Goal: Task Accomplishment & Management: Manage account settings

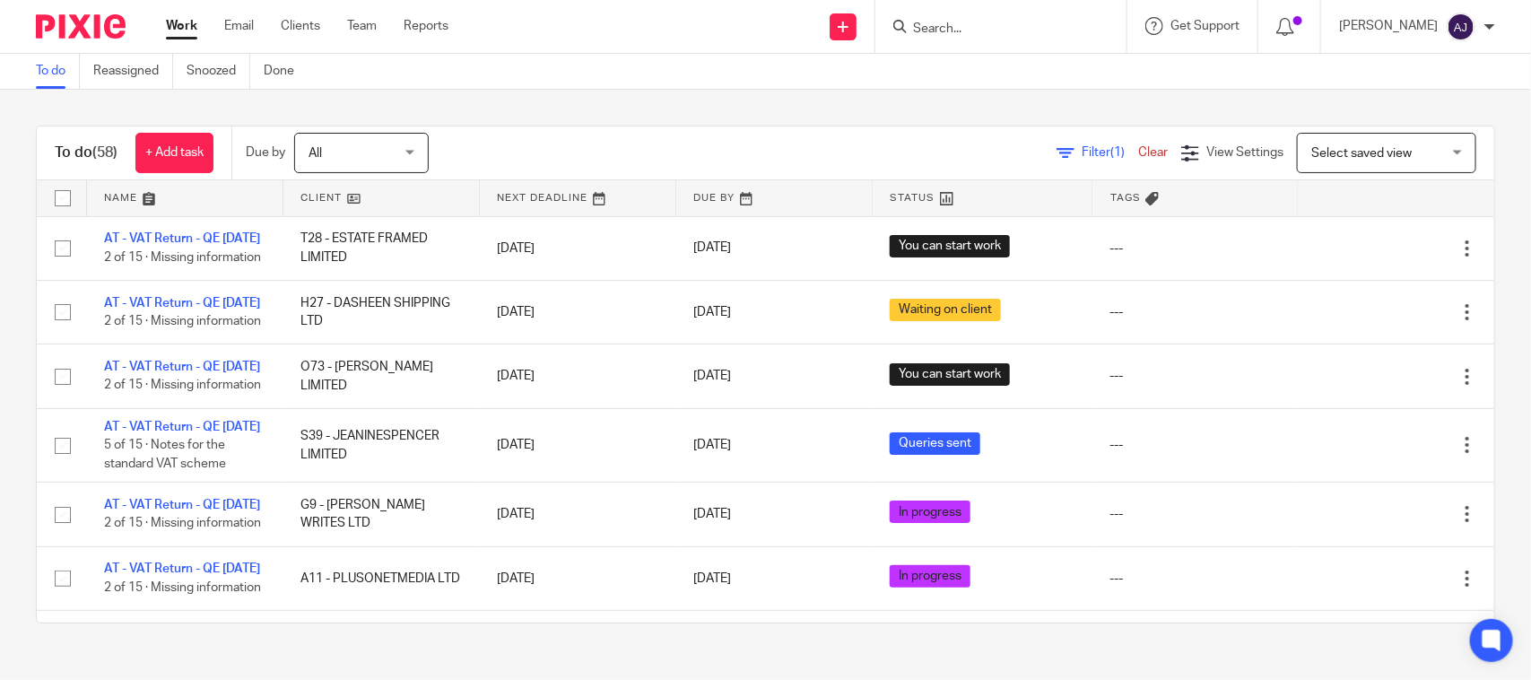
click at [983, 24] on input "Search" at bounding box center [991, 30] width 161 height 16
type input "L56"
click at [973, 30] on input "L56" at bounding box center [991, 30] width 161 height 16
drag, startPoint x: 973, startPoint y: 30, endPoint x: 898, endPoint y: 29, distance: 75.3
click at [898, 29] on div "L56" at bounding box center [1000, 26] width 251 height 53
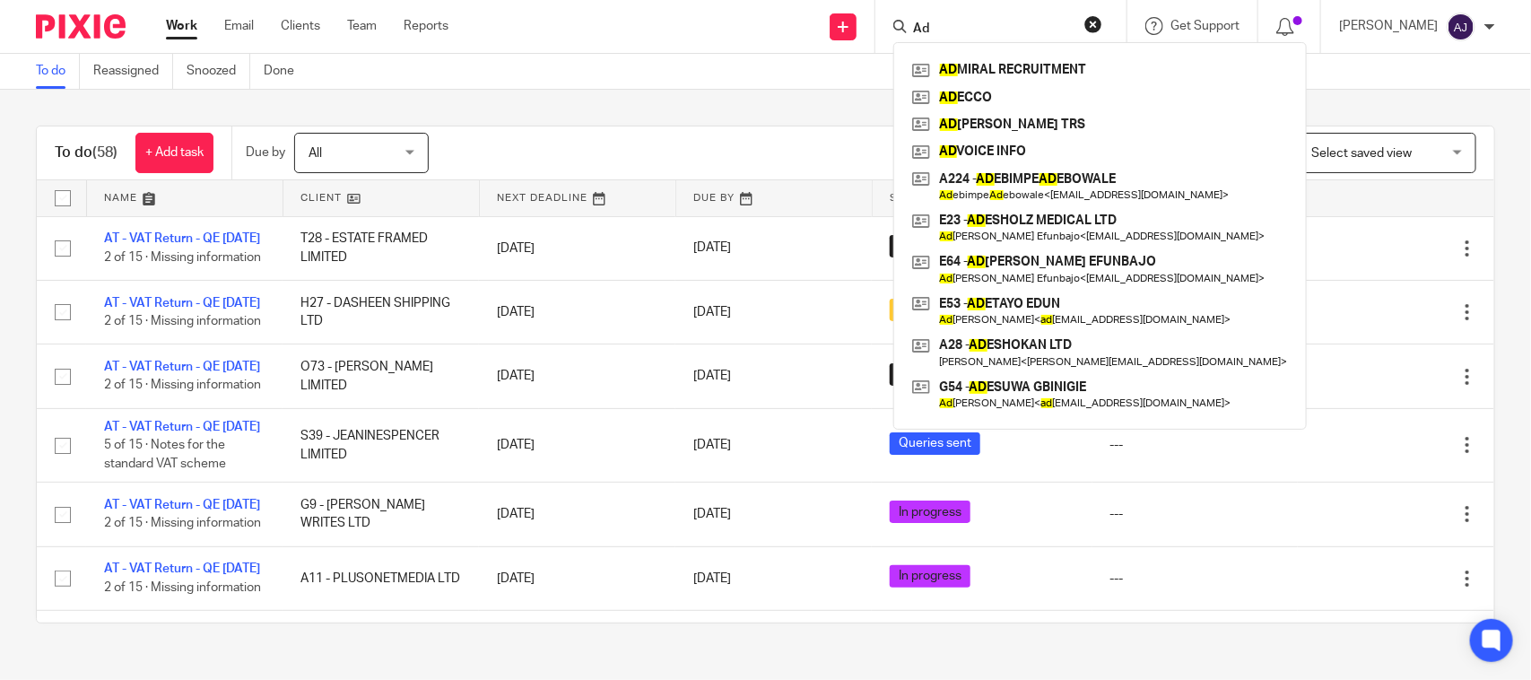
type input "A"
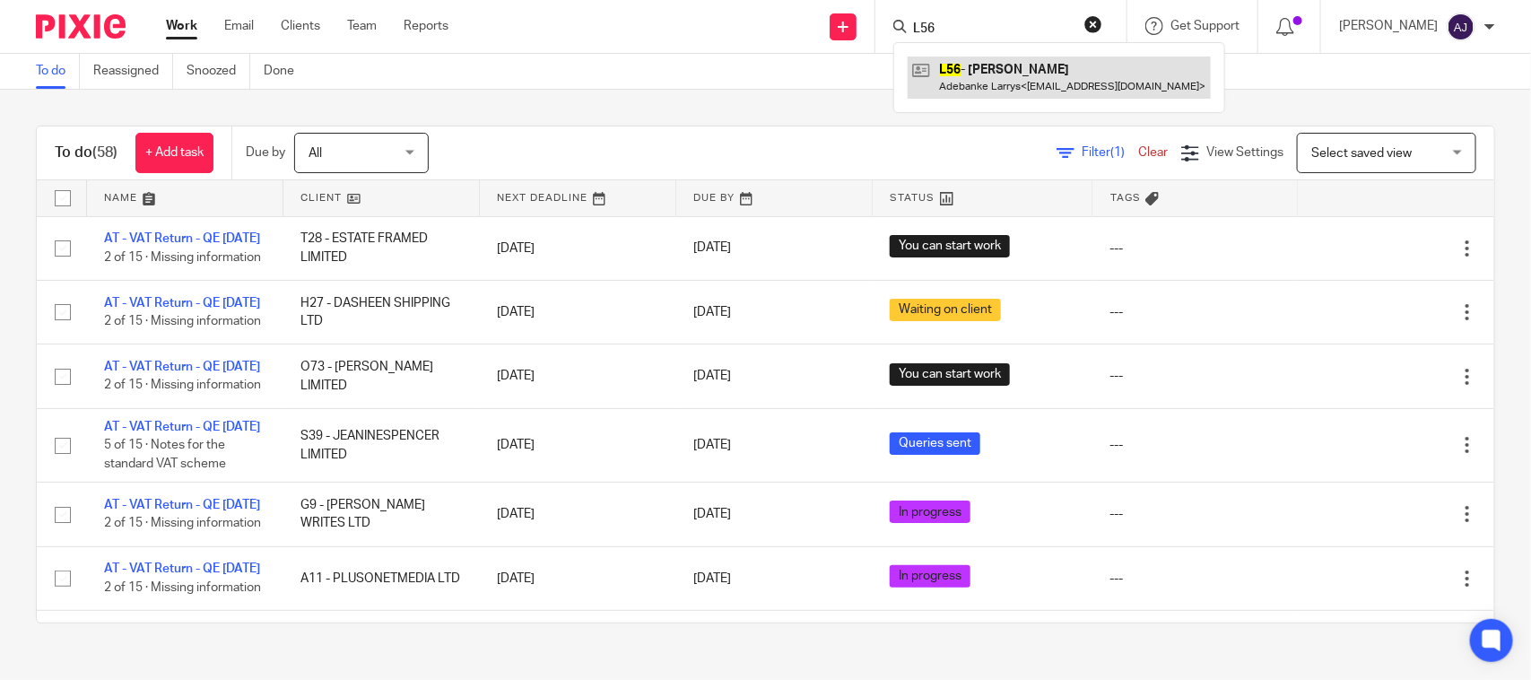
type input "L56"
click at [985, 82] on link at bounding box center [1058, 76] width 303 height 41
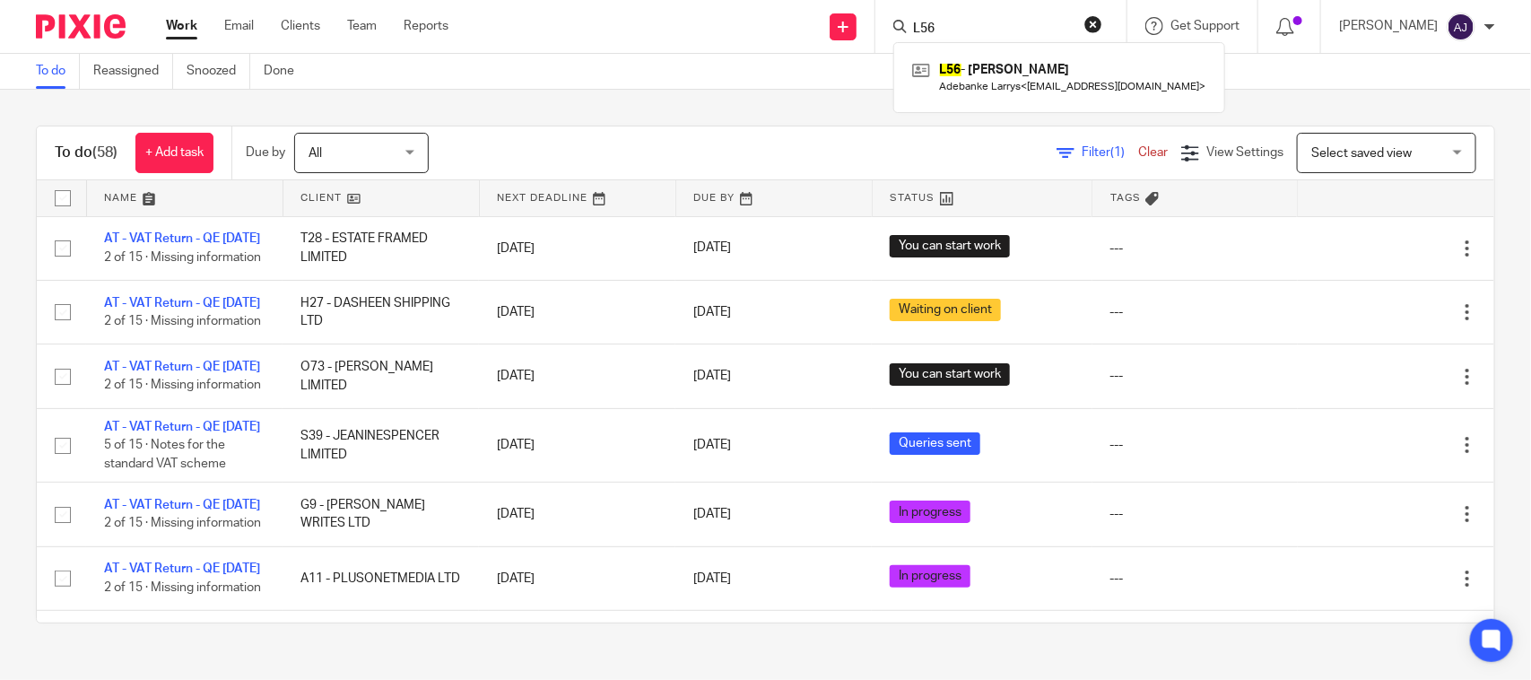
click at [468, 142] on div "Filter (1) Clear View Settings View Settings (1) Filters Clear Save Manage save…" at bounding box center [977, 153] width 1034 height 40
click at [633, 121] on div "To do (58) + Add task Due by All All Today Tomorrow This week Next week This mo…" at bounding box center [765, 374] width 1531 height 569
click at [673, 100] on div "To do (58) + Add task Due by All All Today Tomorrow This week Next week This mo…" at bounding box center [765, 374] width 1531 height 569
click at [673, 99] on div "To do (58) + Add task Due by All All Today Tomorrow This week Next week This mo…" at bounding box center [765, 374] width 1531 height 569
click at [671, 103] on div "To do (58) + Add task Due by All All Today Tomorrow This week Next week This mo…" at bounding box center [765, 374] width 1531 height 569
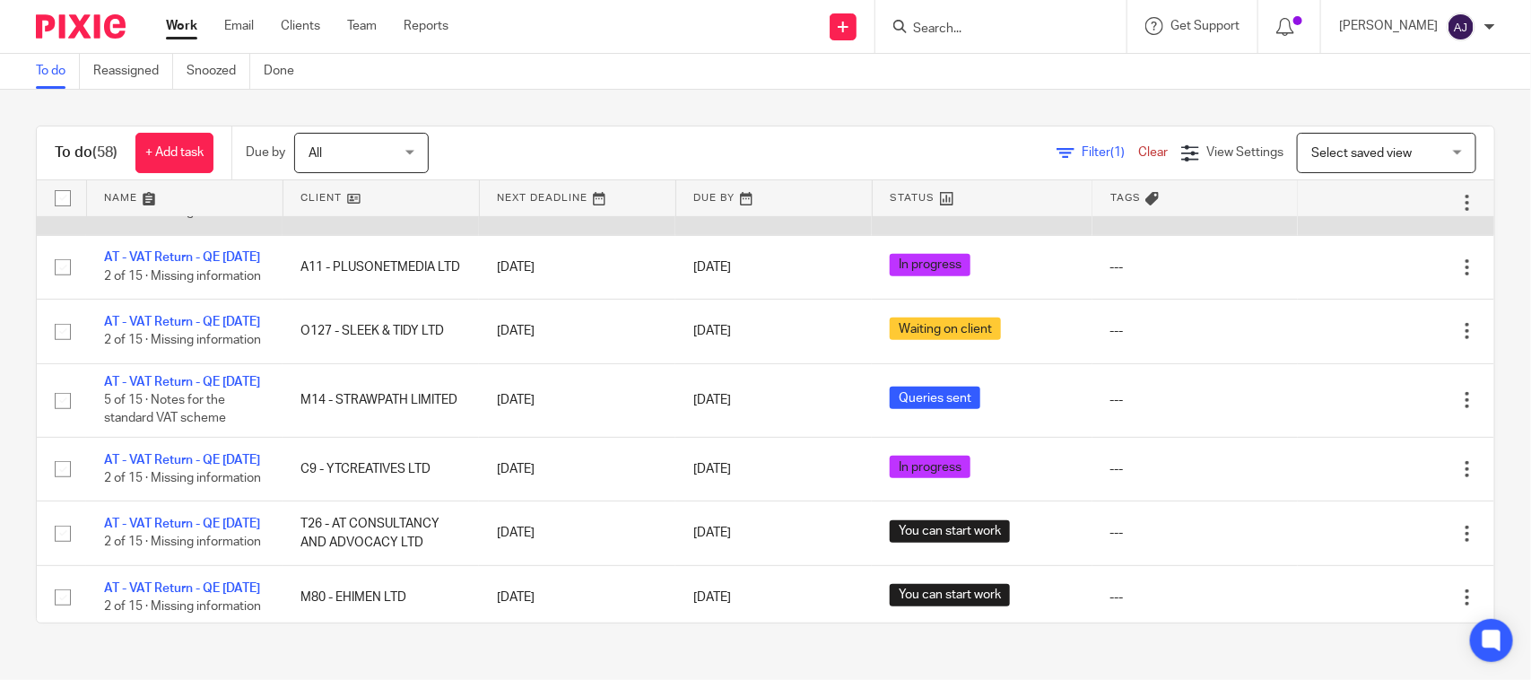
scroll to position [1212, 0]
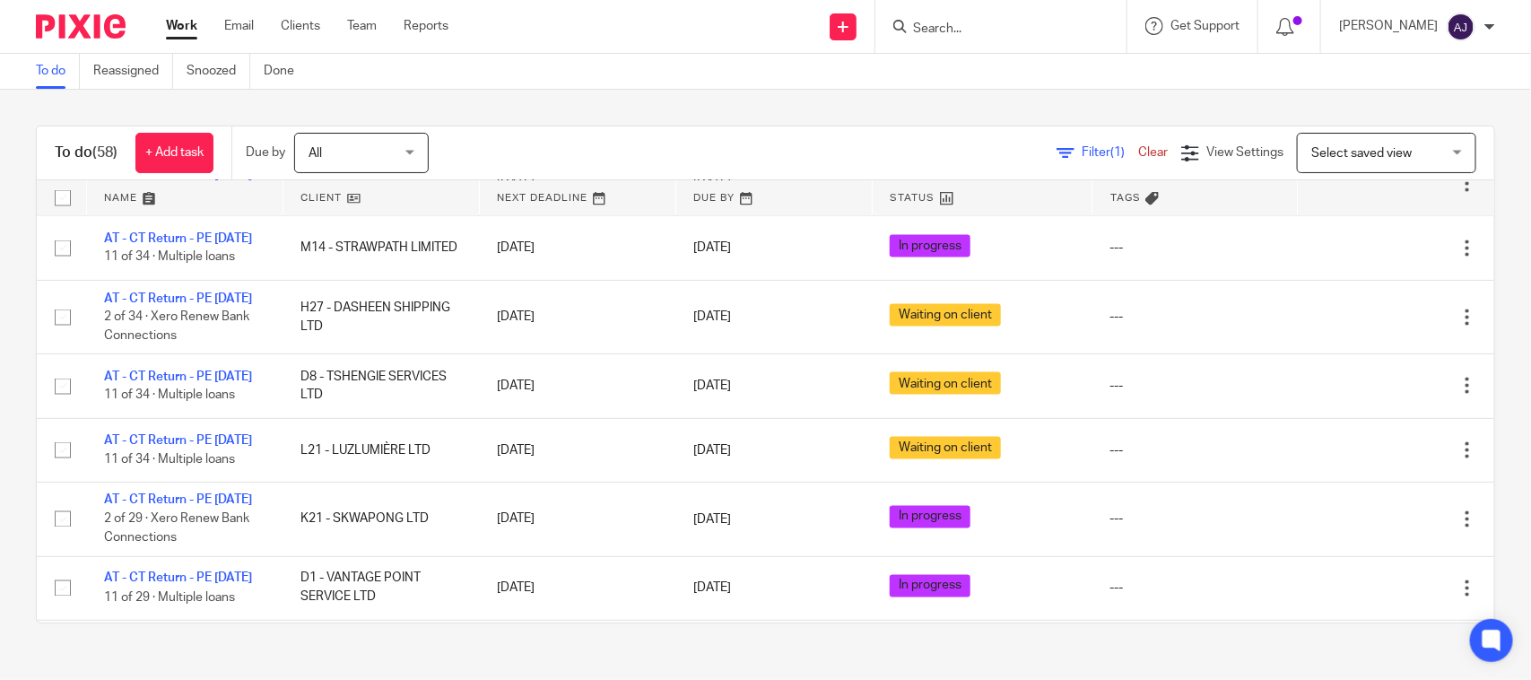
click at [168, 78] on td "AT - CT Return - PE 31-01-2025 8 of 34 · Confirm Closing Bank Balances" at bounding box center [184, 41] width 196 height 74
click at [169, 29] on link "AT - CT Return - PE [DATE]" at bounding box center [178, 22] width 148 height 13
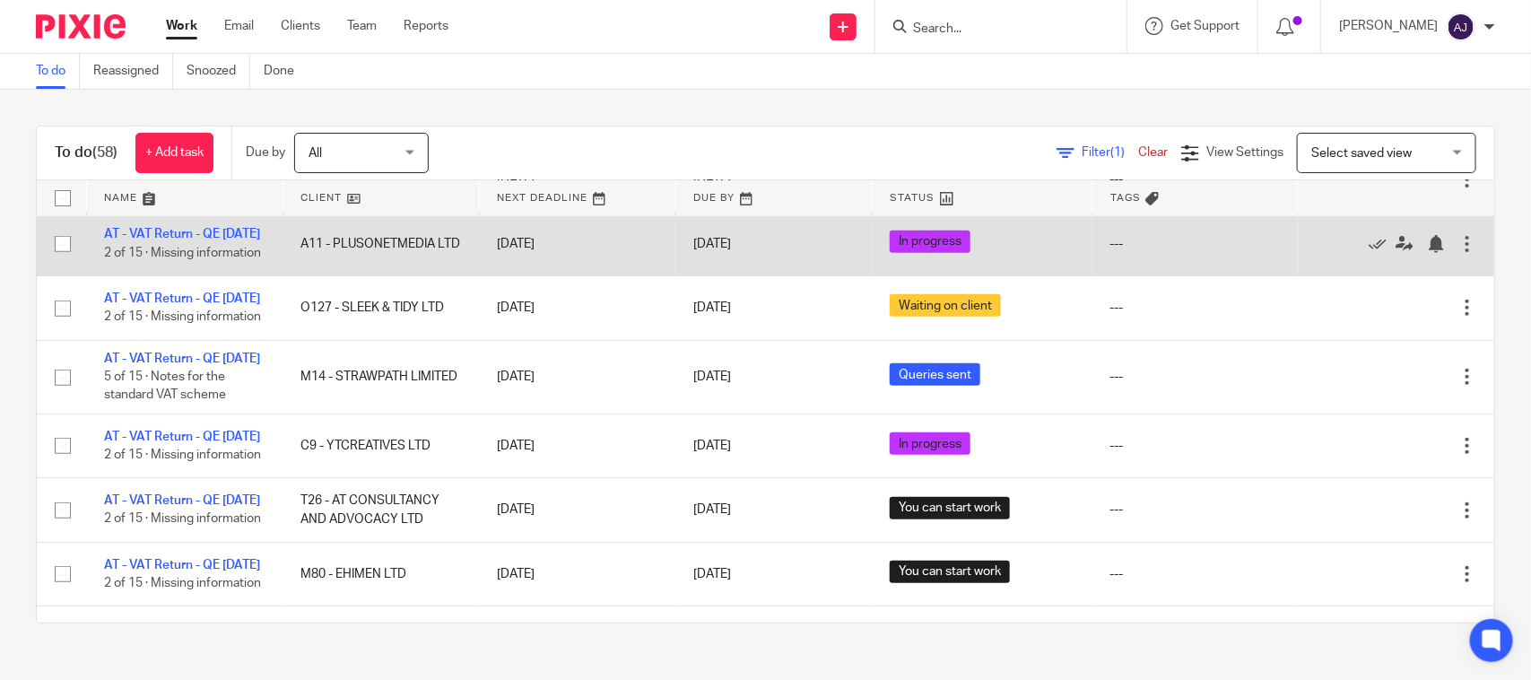
scroll to position [336, 0]
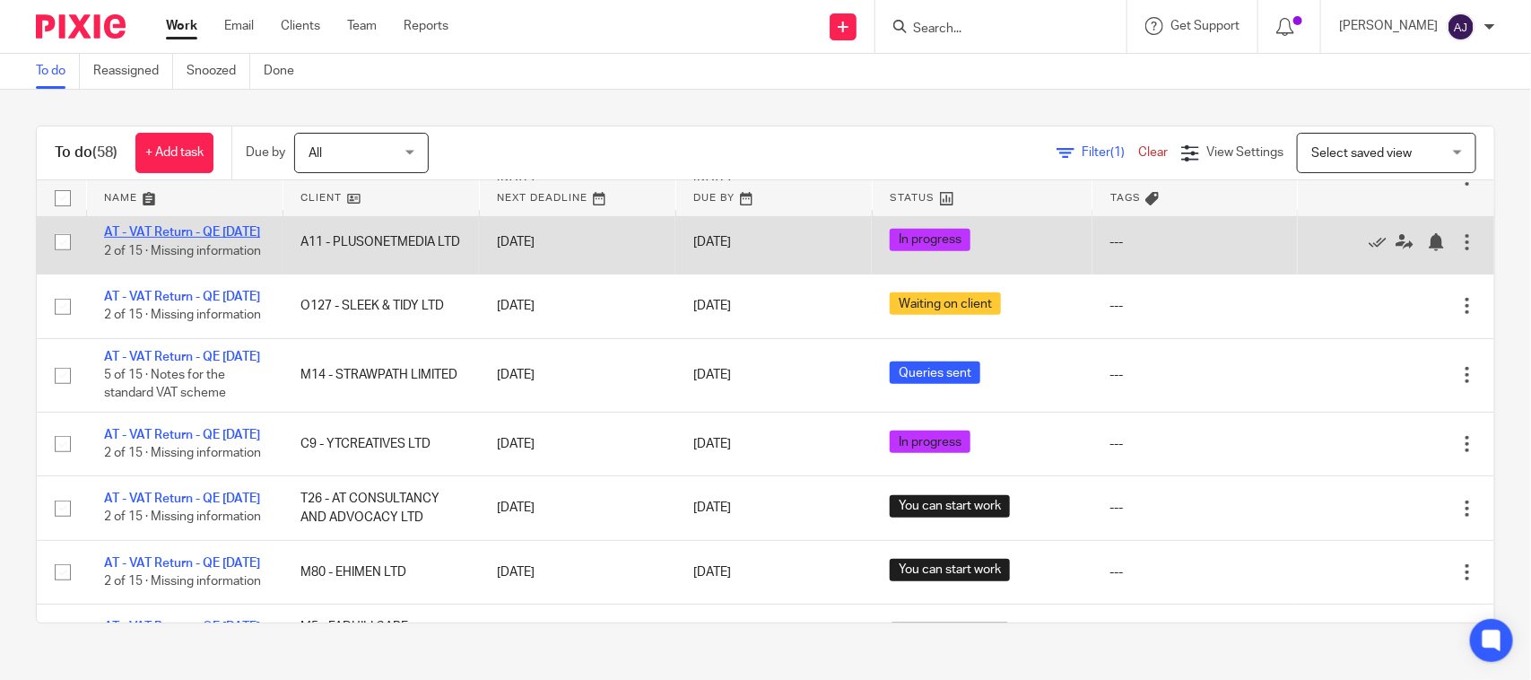
click at [216, 239] on link "AT - VAT Return - QE 31-07-2025" at bounding box center [182, 232] width 156 height 13
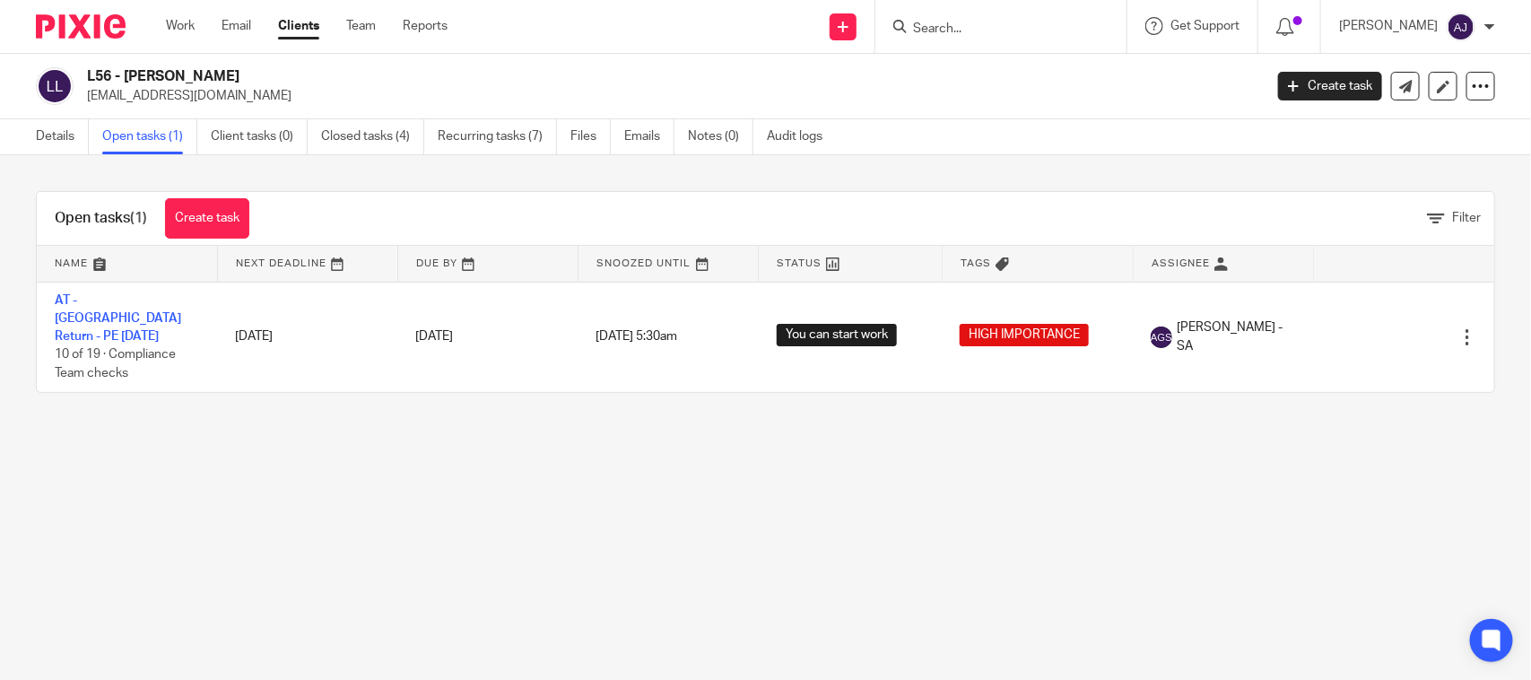
click at [503, 505] on main "L56 - ADEBANKE LARRYS bankelarrys@hotmail.com Create task Update from Companies…" at bounding box center [765, 340] width 1531 height 680
click at [621, 511] on main "L56 - ADEBANKE LARRYS bankelarrys@hotmail.com Create task Update from Companies…" at bounding box center [765, 340] width 1531 height 680
click at [337, 135] on link "Closed tasks (4)" at bounding box center [372, 136] width 103 height 35
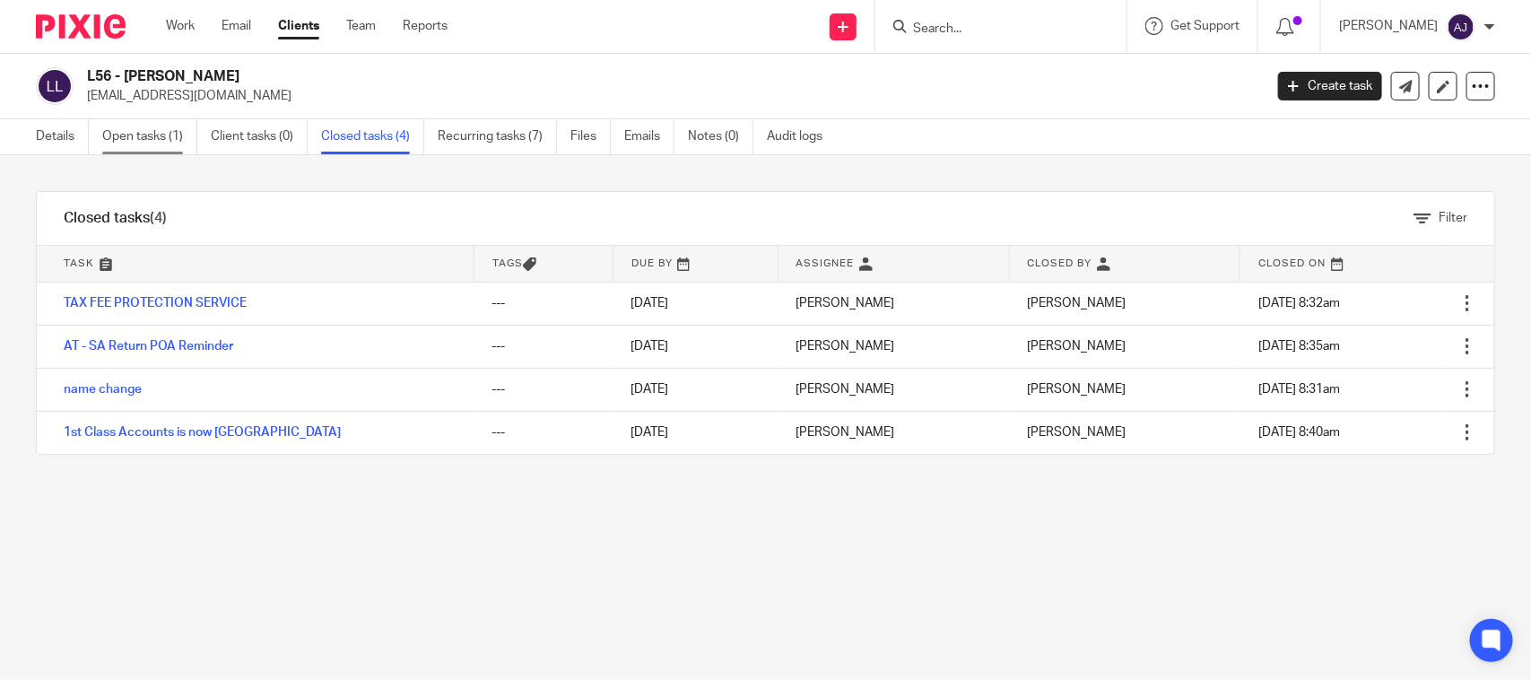
click at [105, 132] on link "Open tasks (1)" at bounding box center [149, 136] width 95 height 35
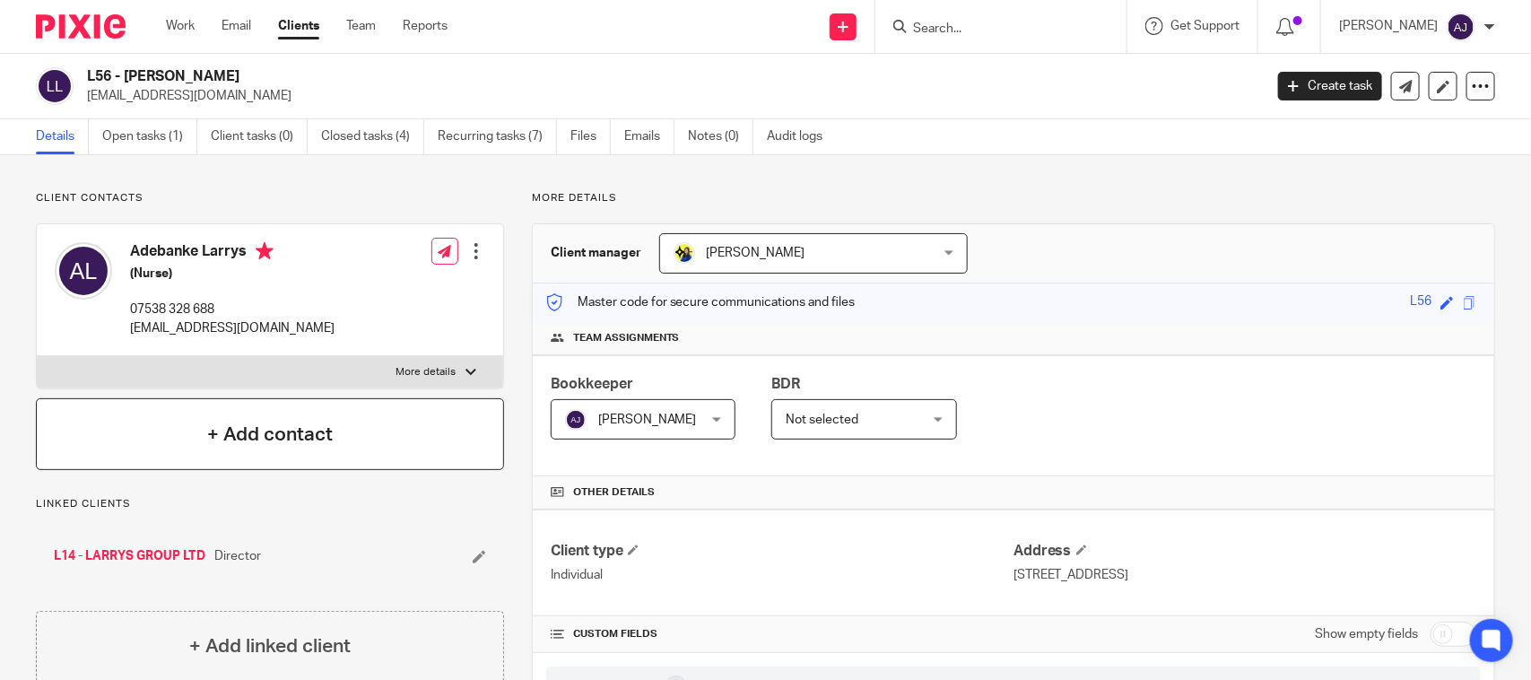
scroll to position [224, 0]
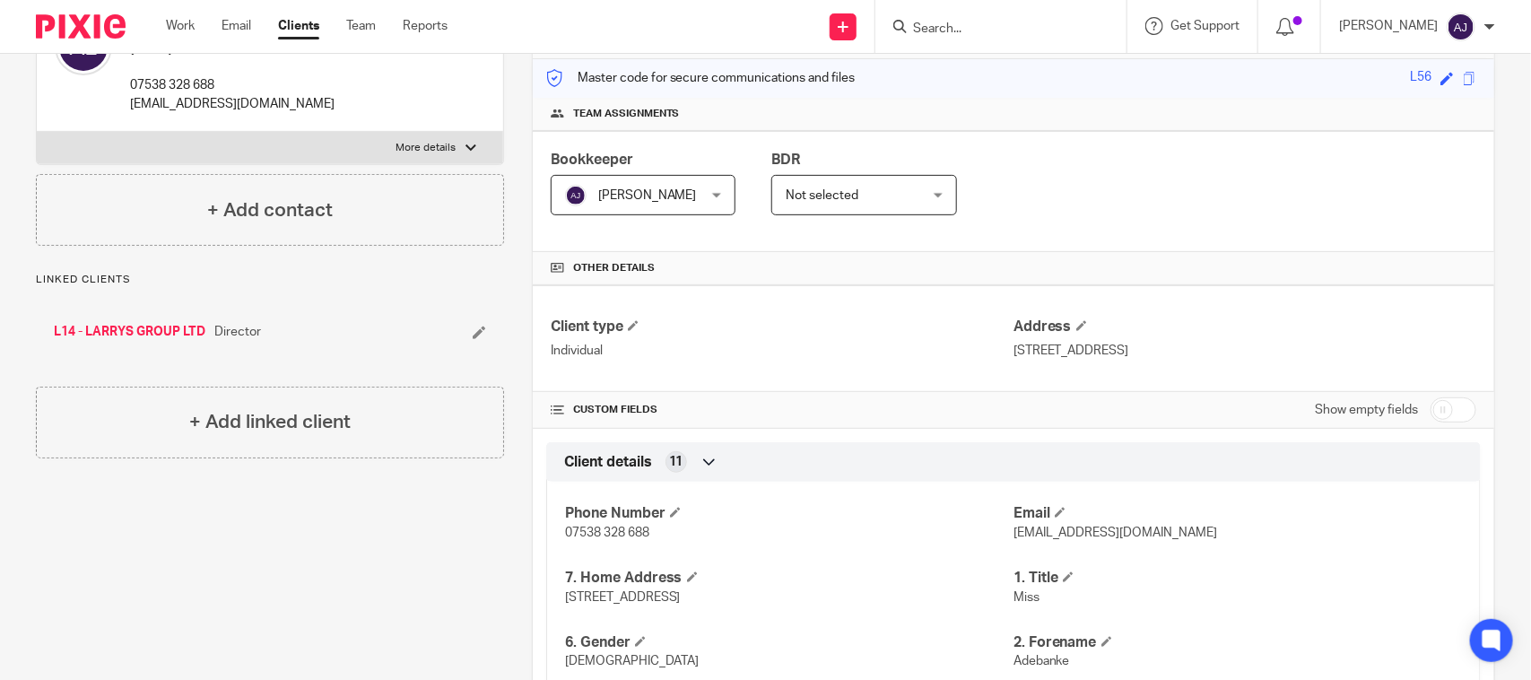
click at [136, 330] on link "L14 - LARRYS GROUP LTD" at bounding box center [130, 332] width 152 height 18
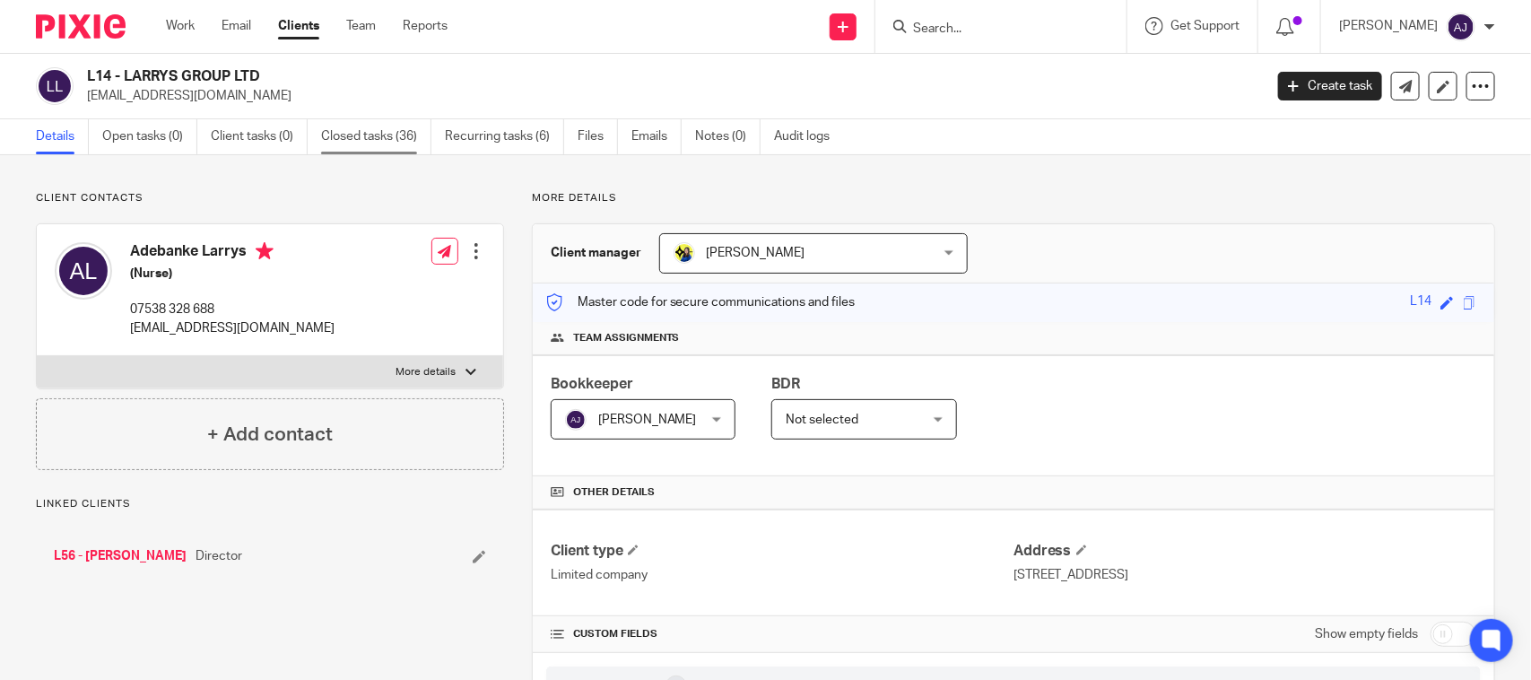
click at [393, 137] on link "Closed tasks (36)" at bounding box center [376, 136] width 110 height 35
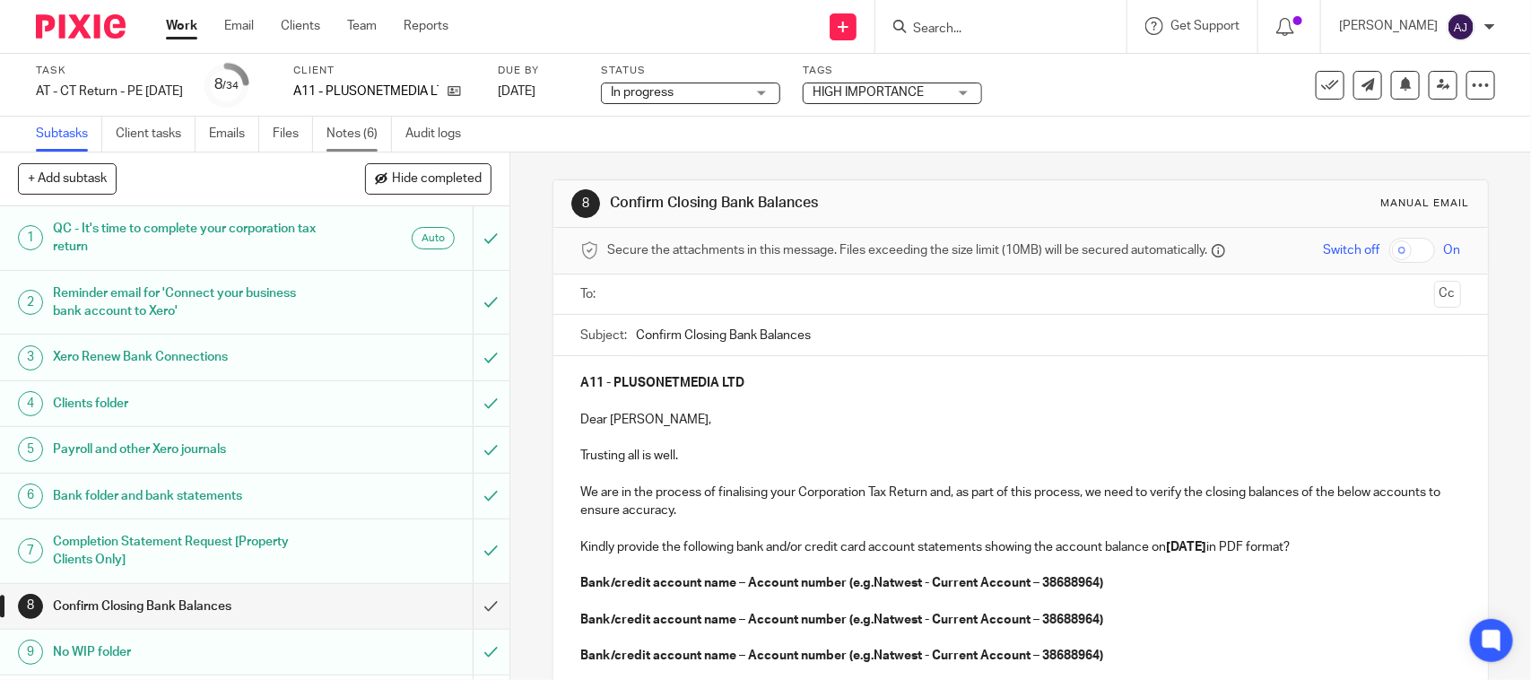
click at [343, 128] on link "Notes (6)" at bounding box center [358, 134] width 65 height 35
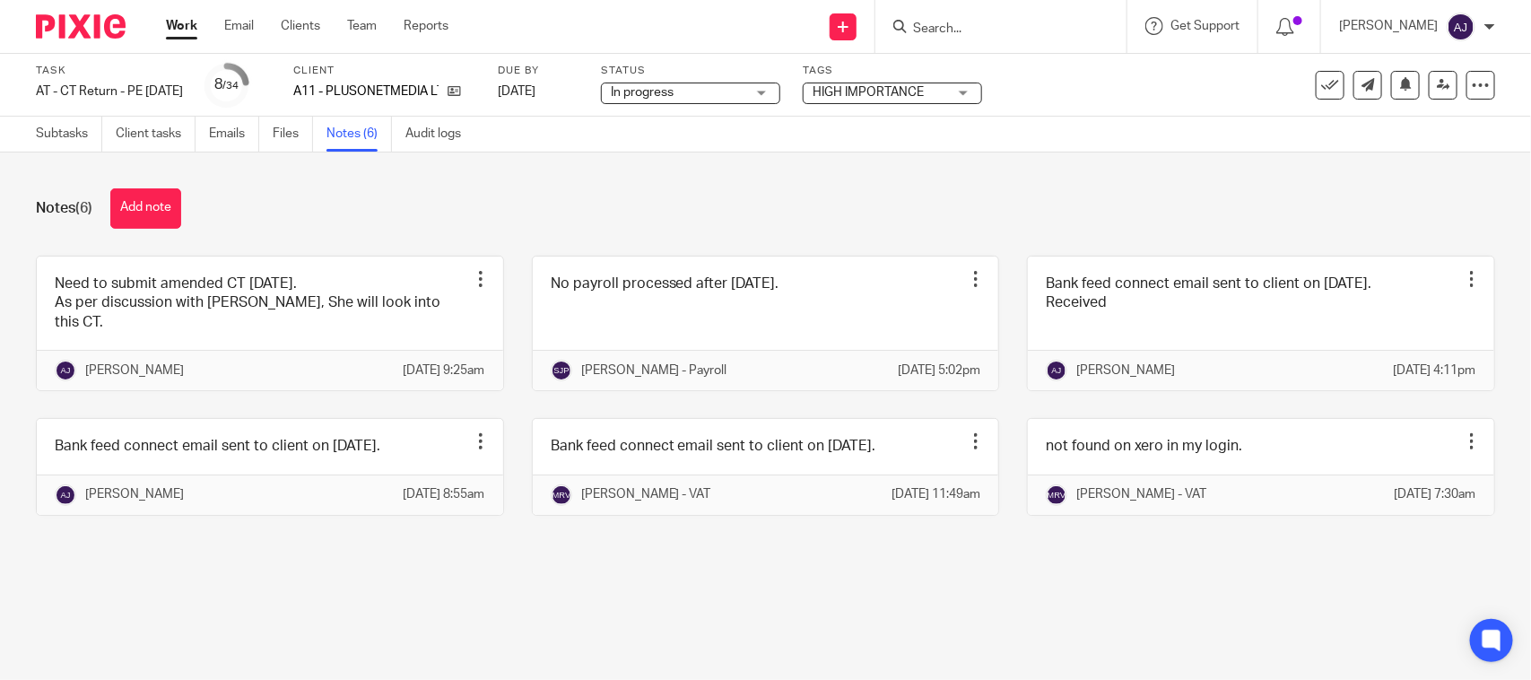
click at [521, 197] on div "Notes (6) Add note" at bounding box center [765, 208] width 1459 height 40
click at [473, 659] on main "Task AT - CT Return - PE 31-01-2025 Save AT - CT Return - PE 31-01-2025 8 /34 C…" at bounding box center [765, 340] width 1531 height 680
click at [630, 204] on div "Notes (6) Add note" at bounding box center [765, 208] width 1459 height 40
click at [707, 543] on div "Need to submit amended CT 31-01-2024. As per discussion with Bobo, She will loo…" at bounding box center [751, 399] width 1487 height 287
click at [699, 207] on div "Notes (6) Add note" at bounding box center [765, 208] width 1459 height 40
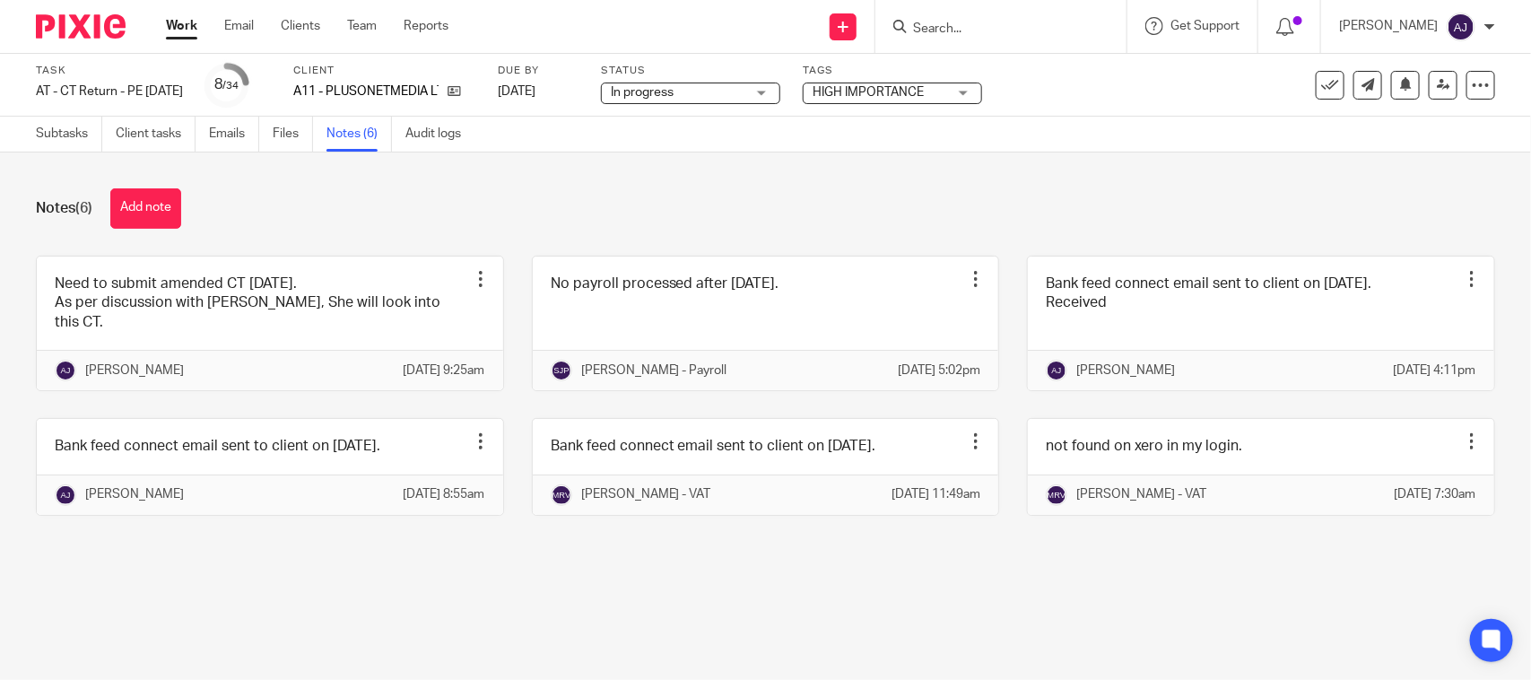
click at [995, 234] on div "Notes (6) Add note Need to submit amended CT 31-01-2024. As per discussion with…" at bounding box center [765, 365] width 1531 height 426
click at [700, 202] on div "Notes (6) Add note" at bounding box center [765, 208] width 1459 height 40
click at [499, 227] on div "Notes (6) Add note" at bounding box center [765, 208] width 1459 height 40
click at [82, 146] on link "Subtasks" at bounding box center [69, 134] width 66 height 35
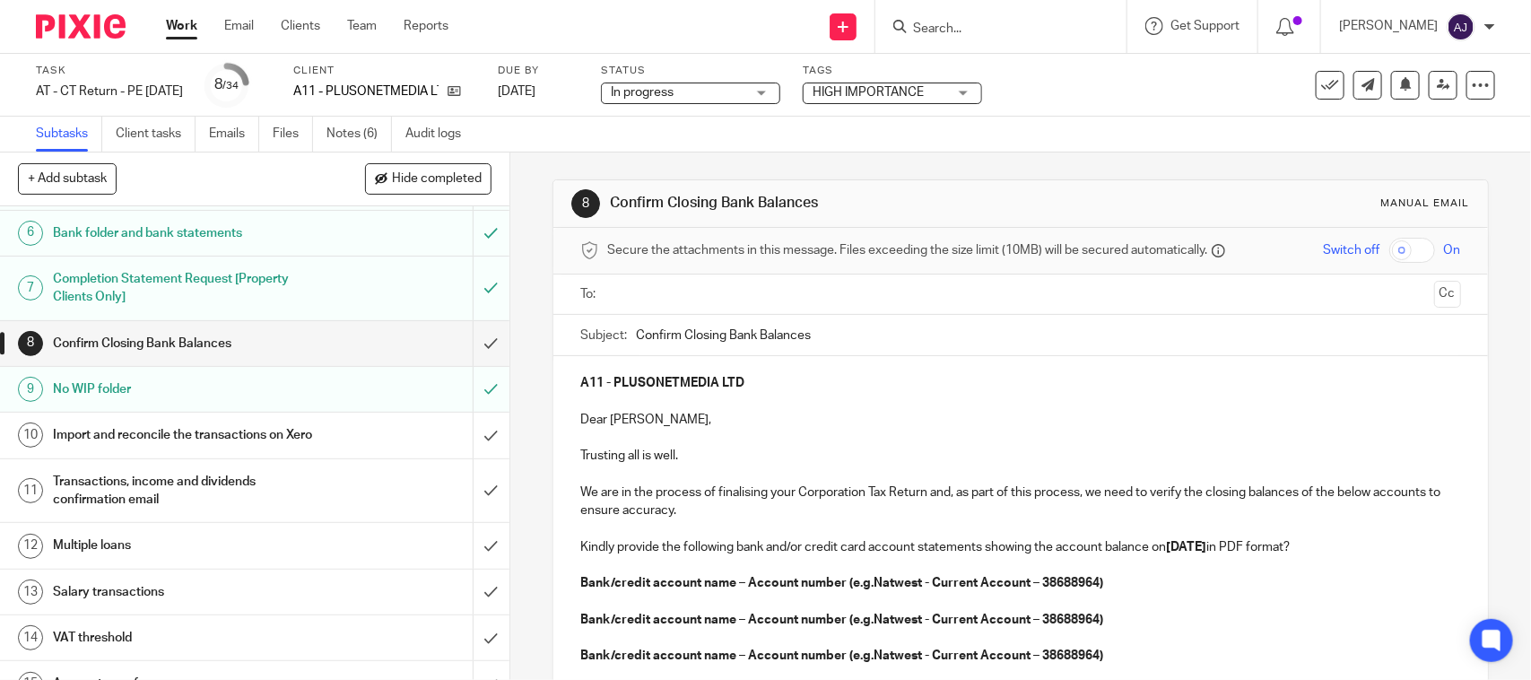
scroll to position [224, 0]
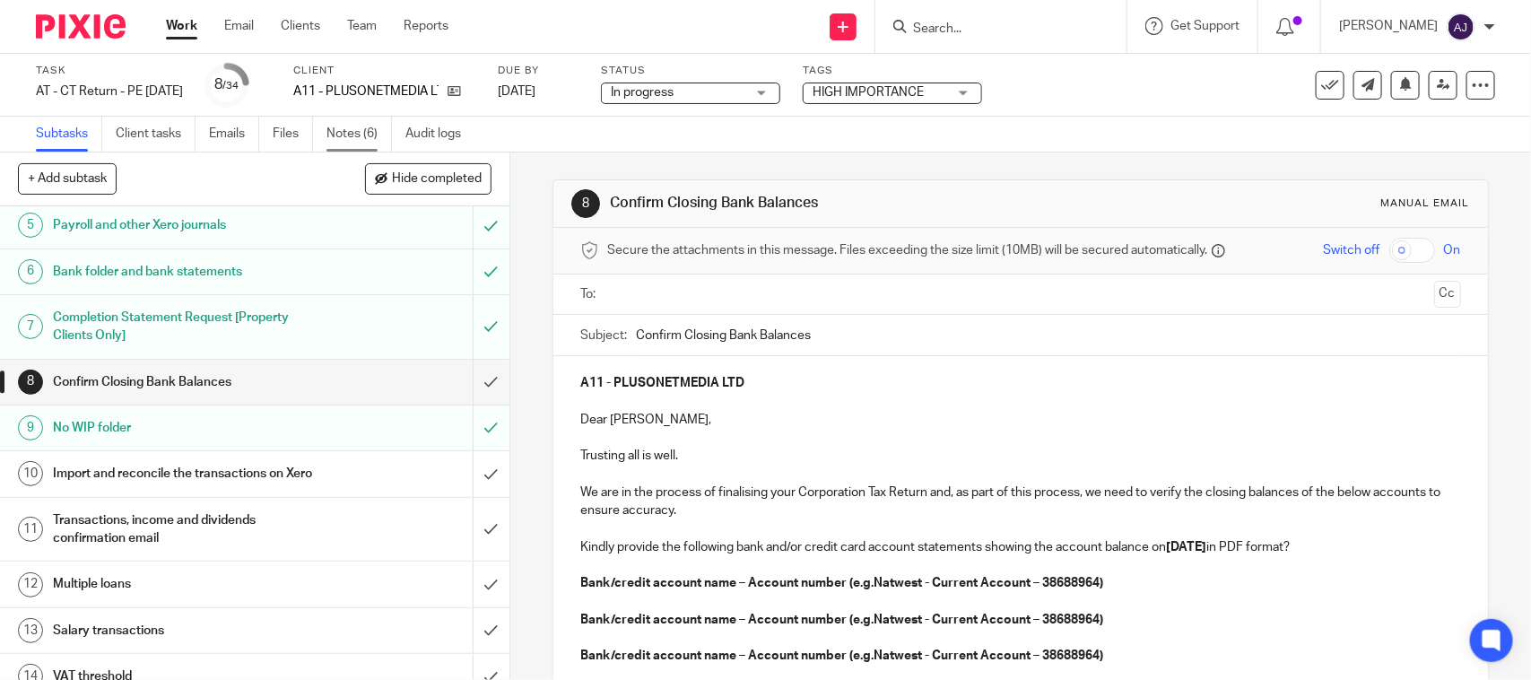
click at [348, 121] on link "Notes (6)" at bounding box center [358, 134] width 65 height 35
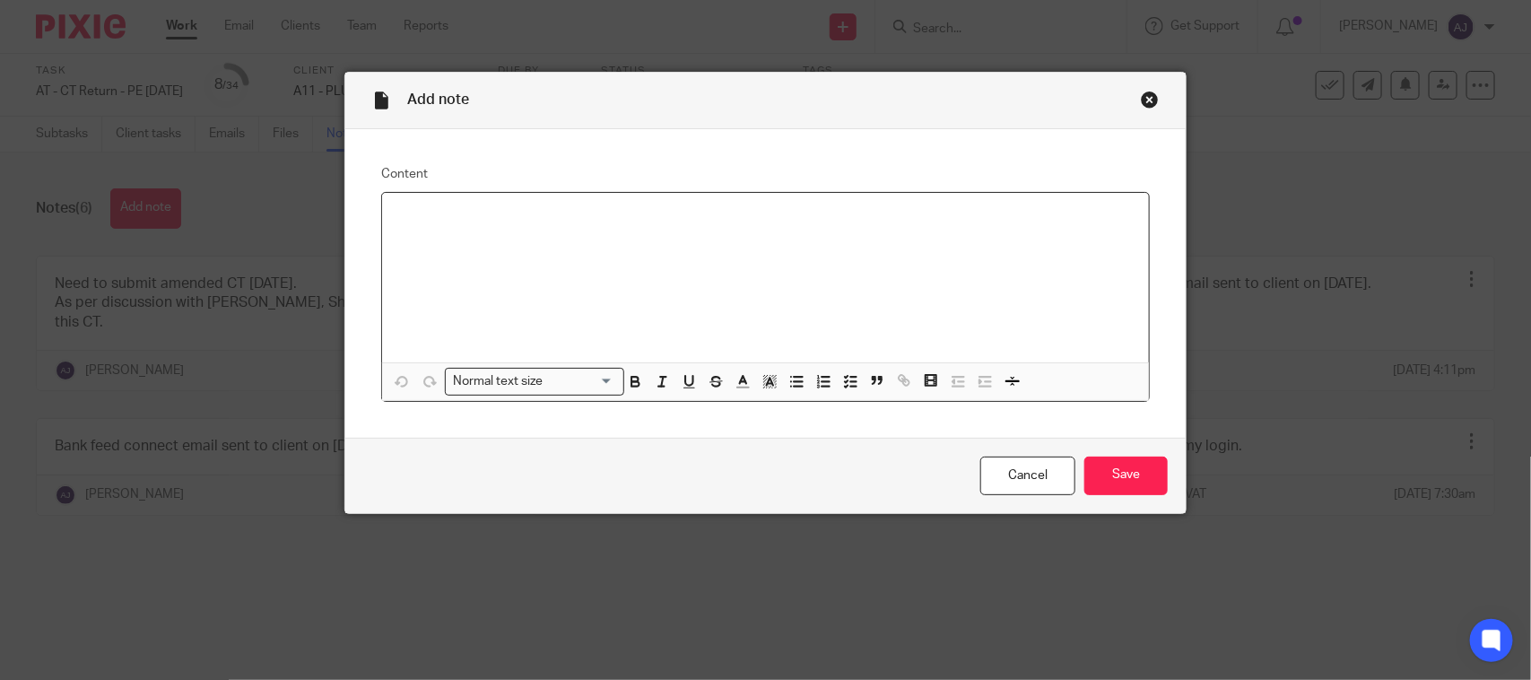
click at [566, 278] on div at bounding box center [765, 277] width 767 height 169
click at [781, 220] on p "I have posted a opening balance adjustment in Current bank account as the bank …" at bounding box center [765, 216] width 738 height 18
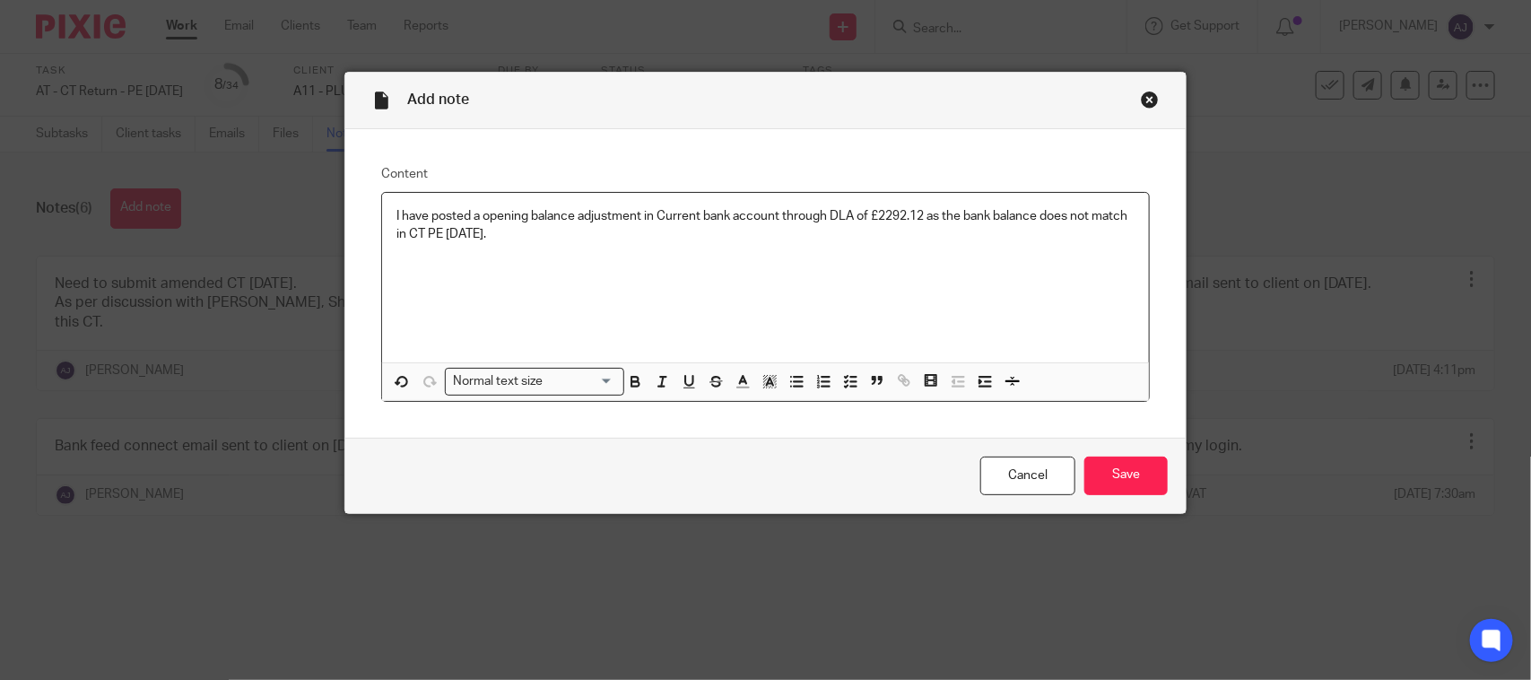
click at [574, 238] on p "I have posted a opening balance adjustment in Current bank account through DLA …" at bounding box center [765, 225] width 738 height 37
drag, startPoint x: 426, startPoint y: 234, endPoint x: 508, endPoint y: 302, distance: 106.3
click at [424, 234] on p "I have posted a opening balance adjustment in Current bank account through DLA …" at bounding box center [765, 225] width 738 height 37
click at [621, 238] on p "I have posted a opening balance adjustment in Current bank account through DLA …" at bounding box center [765, 225] width 738 height 37
click at [1127, 472] on input "Save" at bounding box center [1125, 475] width 83 height 39
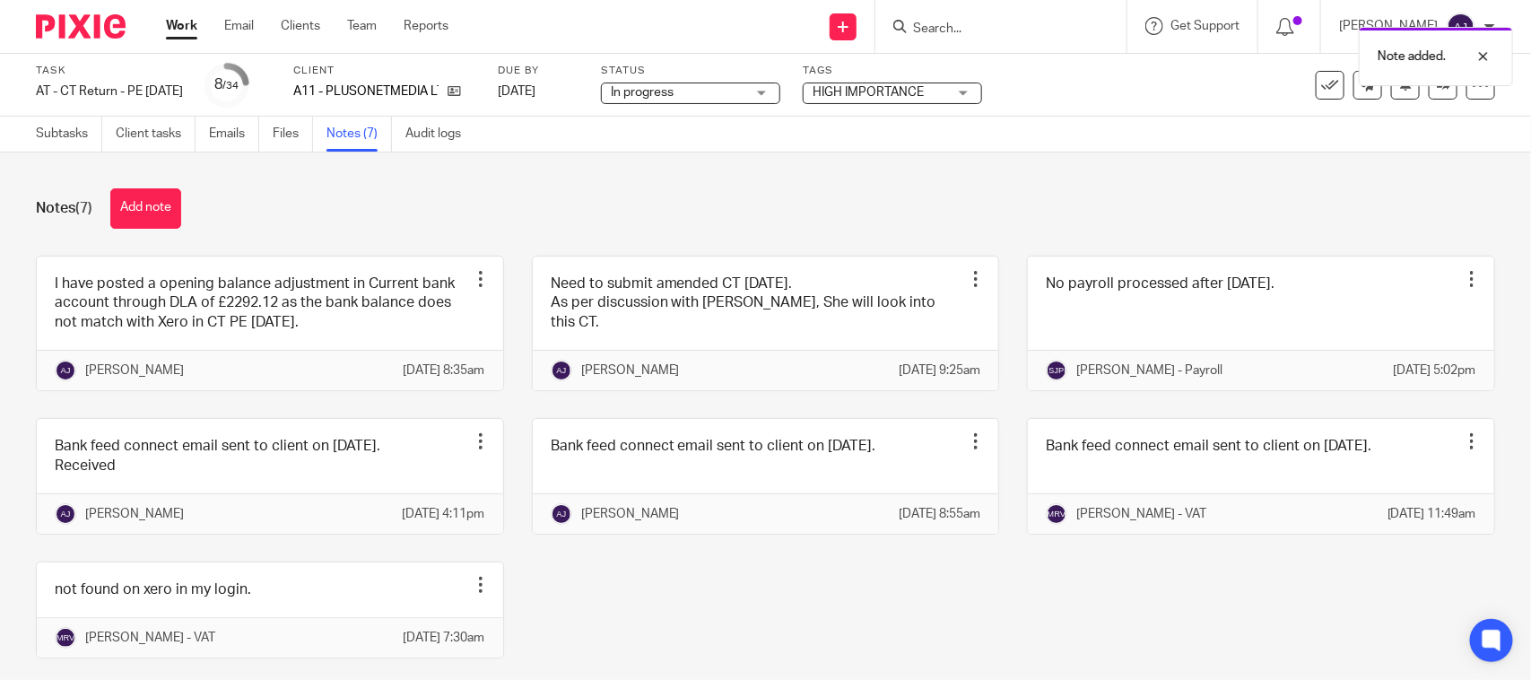
click at [814, 229] on div "Notes (7) Add note I have posted a opening balance adjustment in Current bank a…" at bounding box center [765, 415] width 1531 height 527
click at [77, 135] on link "Subtasks" at bounding box center [69, 134] width 66 height 35
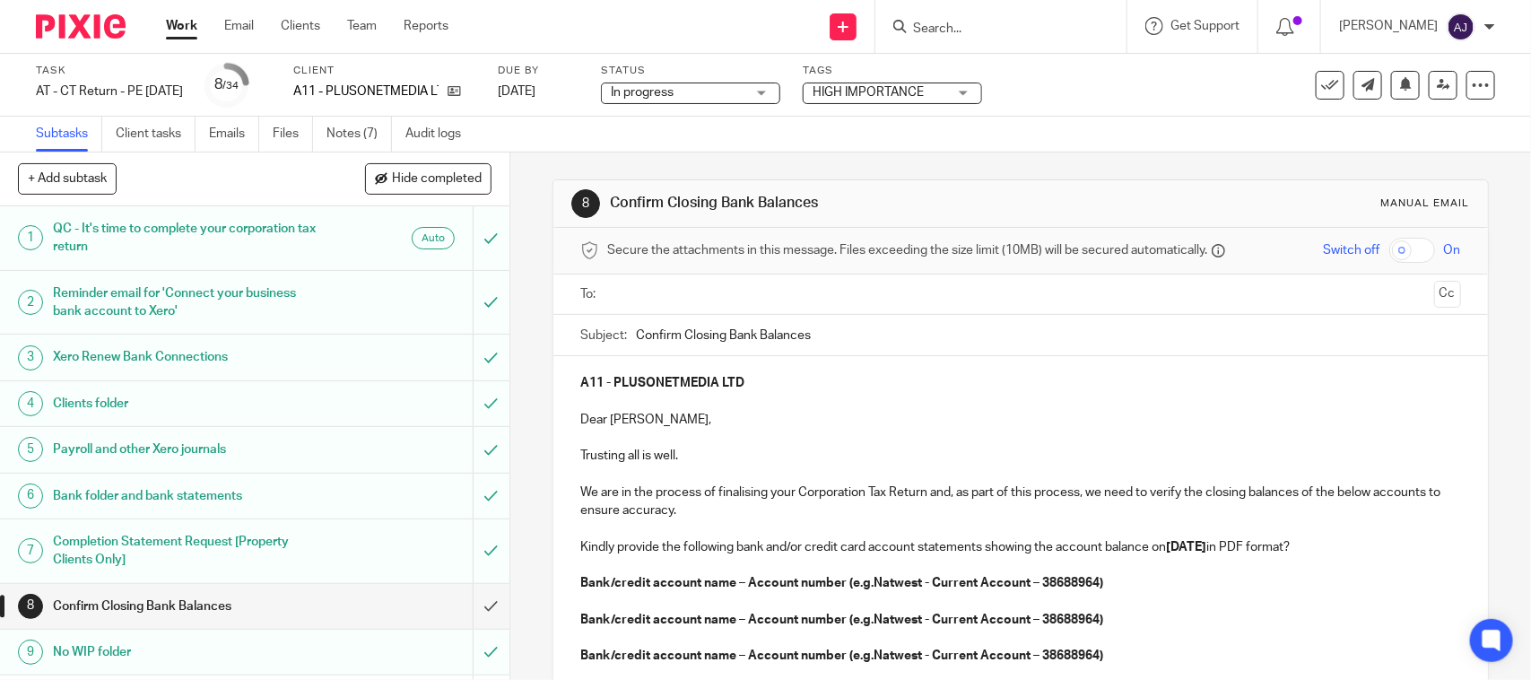
scroll to position [224, 0]
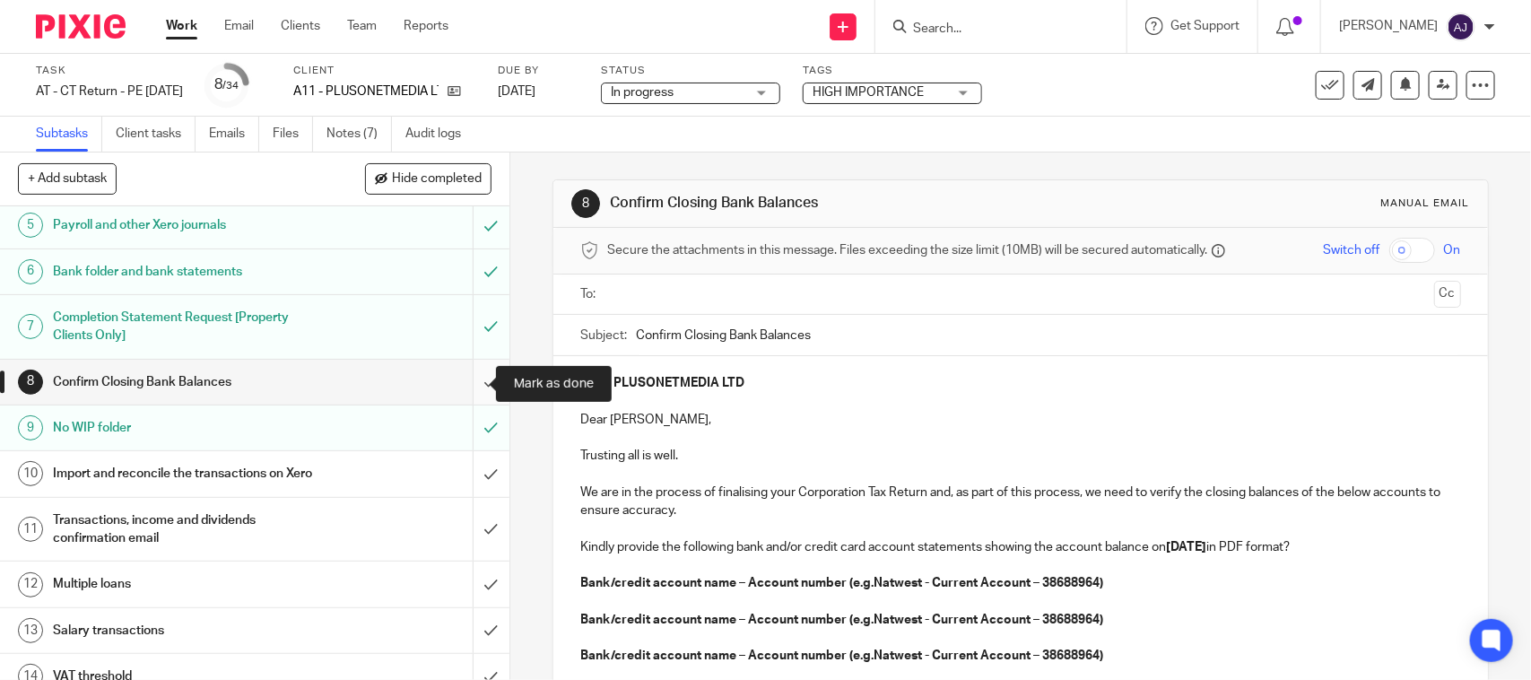
click at [460, 383] on input "submit" at bounding box center [254, 382] width 509 height 45
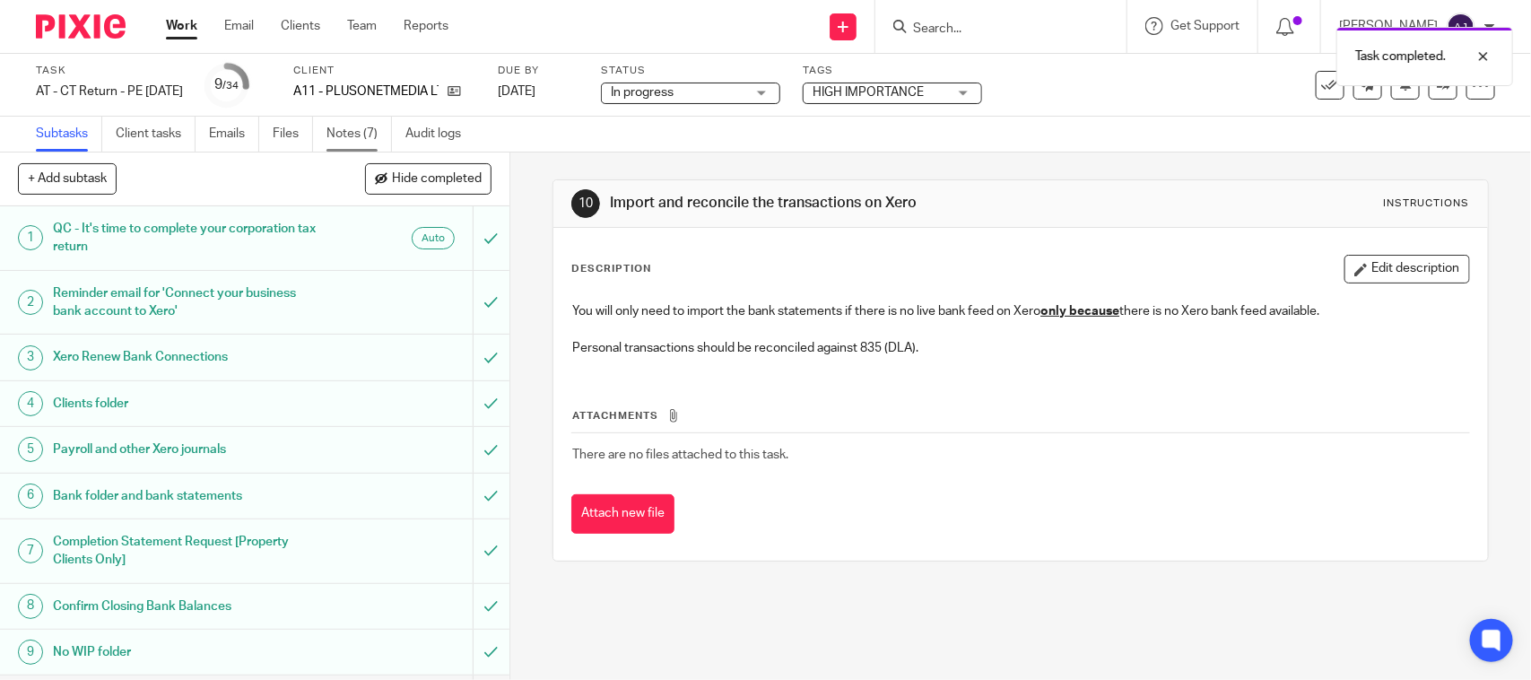
click at [369, 136] on link "Notes (7)" at bounding box center [358, 134] width 65 height 35
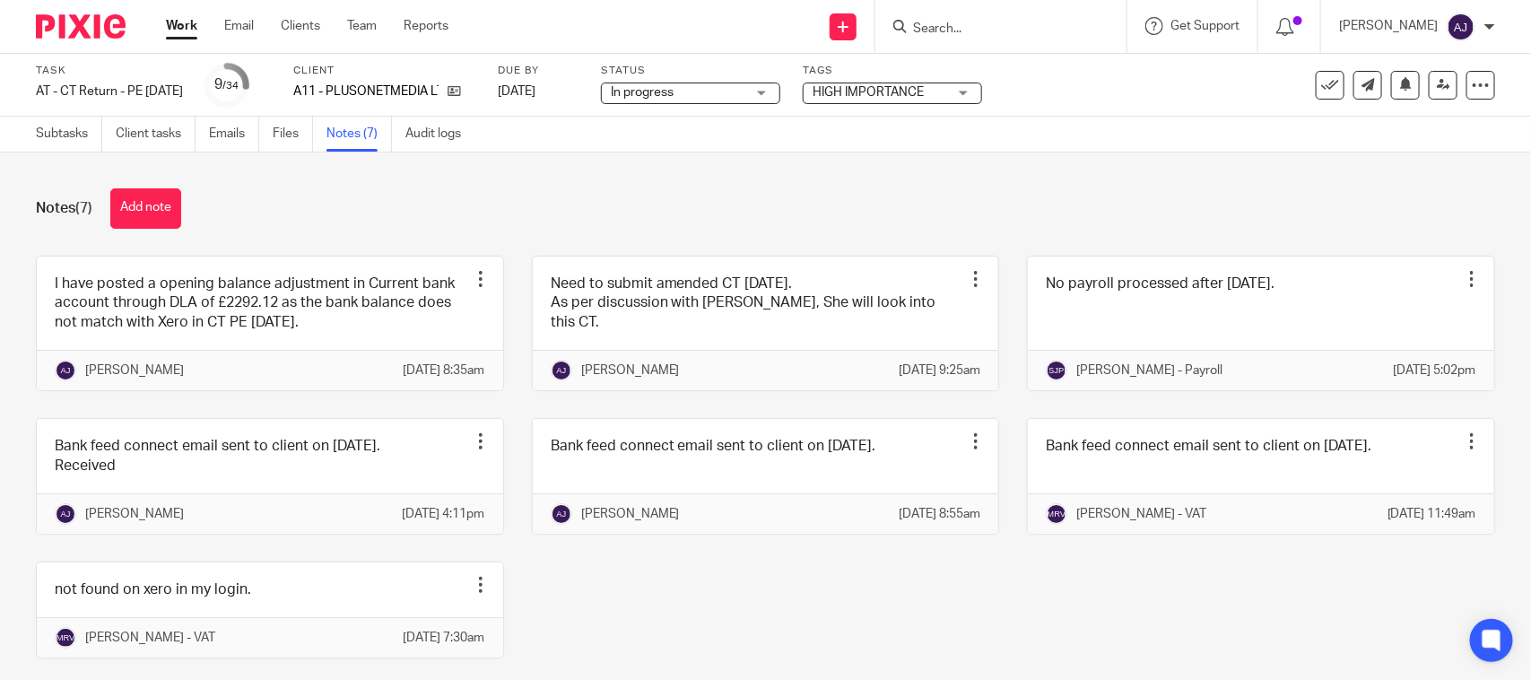
click at [22, 115] on div "Task AT - CT Return - PE 31-01-2025 Save AT - CT Return - PE 31-01-2025 9 /34 C…" at bounding box center [765, 85] width 1531 height 63
click at [40, 126] on link "Subtasks" at bounding box center [69, 134] width 66 height 35
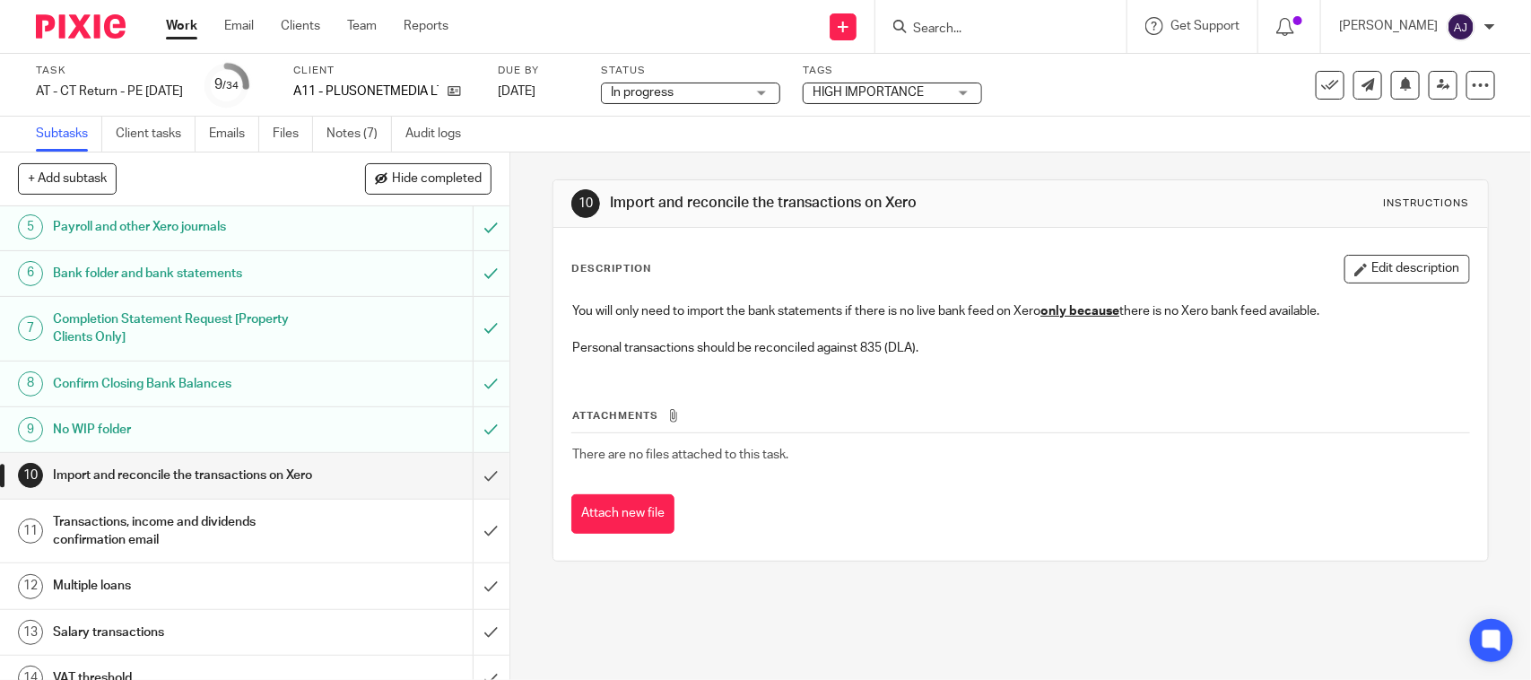
scroll to position [224, 0]
click at [463, 489] on input "submit" at bounding box center [254, 473] width 509 height 45
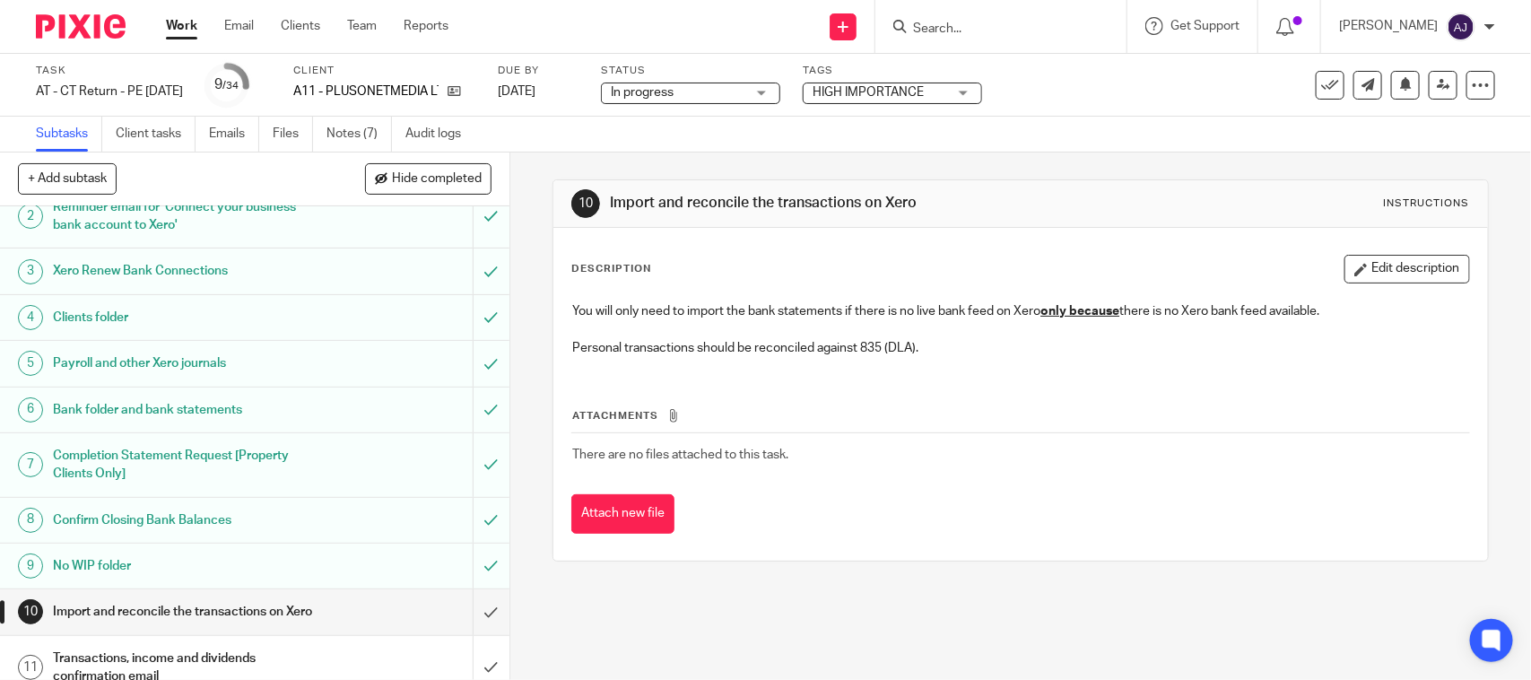
scroll to position [0, 0]
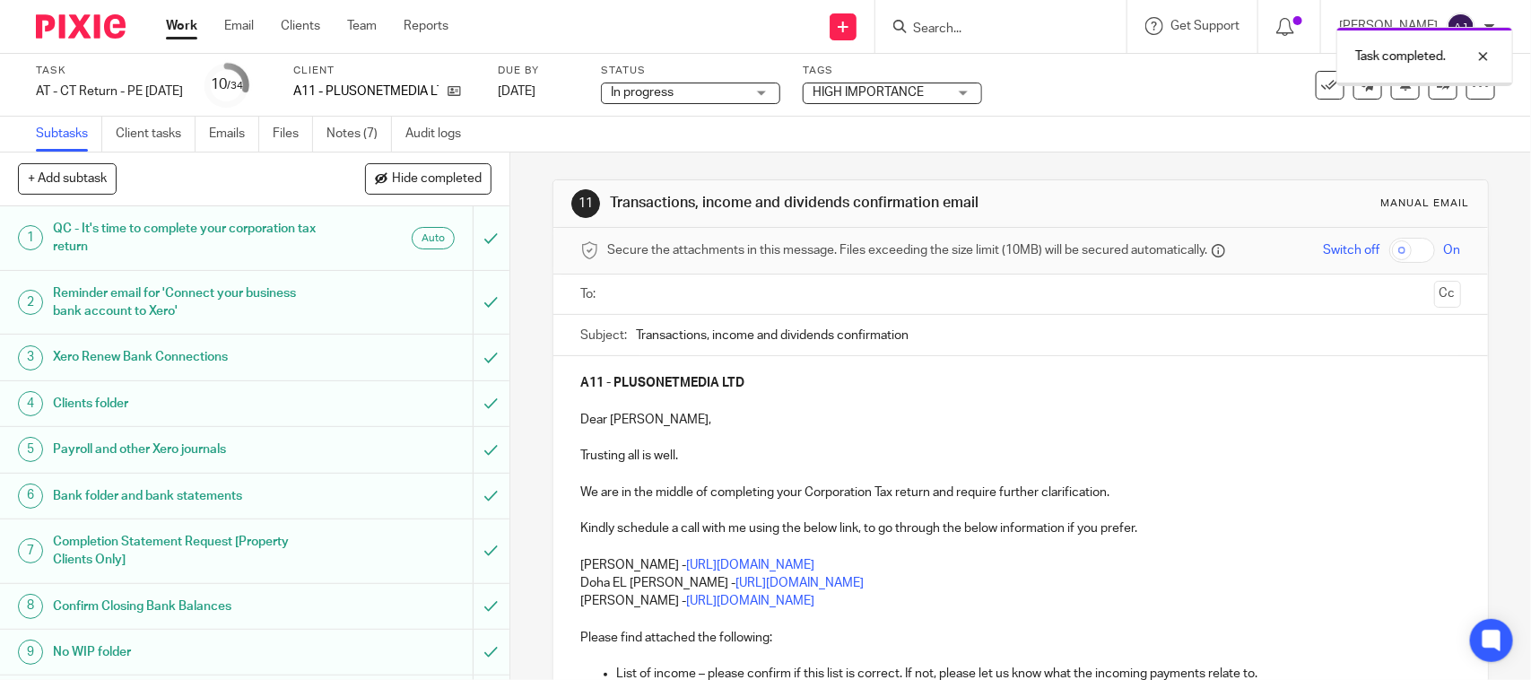
click at [343, 131] on link "Notes (7)" at bounding box center [358, 134] width 65 height 35
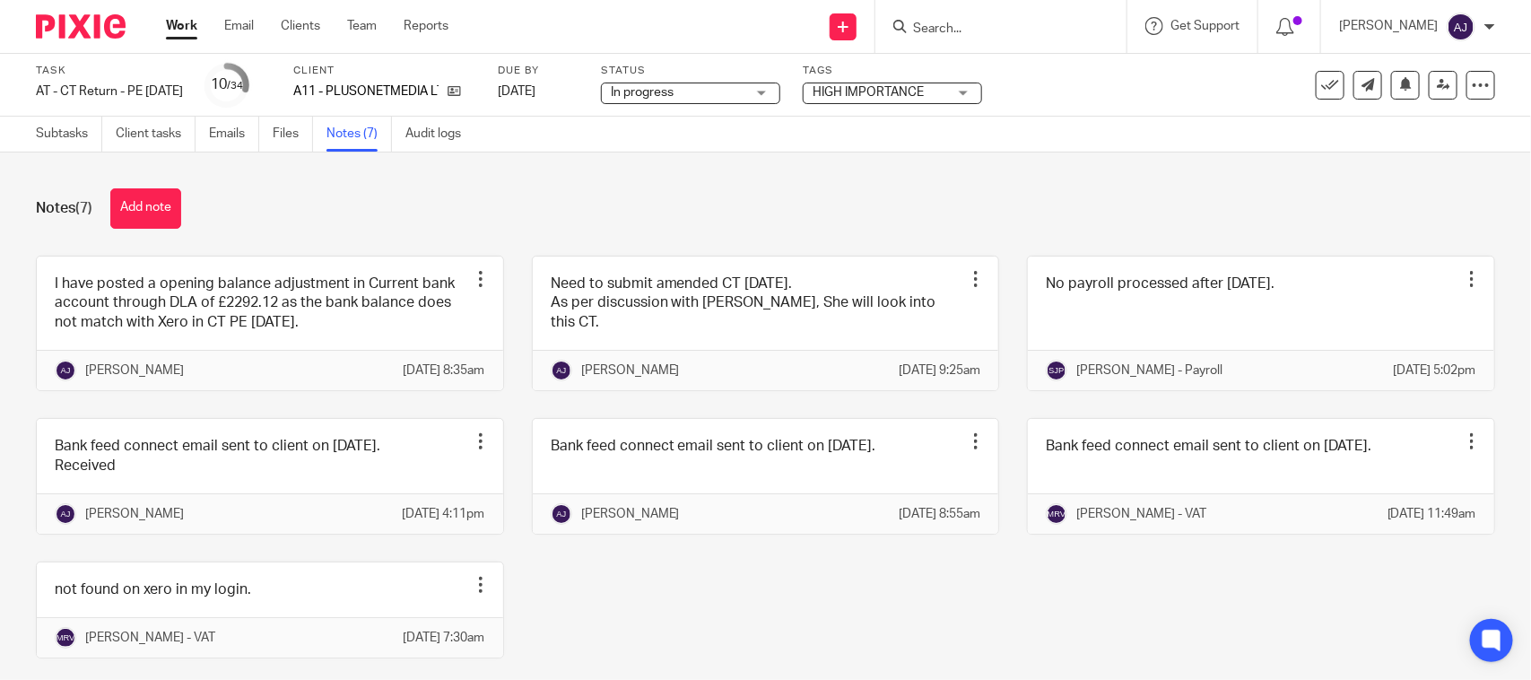
click at [1141, 230] on div "Notes (7) Add note I have posted a opening balance adjustment in Current bank a…" at bounding box center [765, 415] width 1531 height 527
click at [1141, 222] on div "Notes (7) Add note" at bounding box center [765, 208] width 1459 height 40
click at [871, 216] on div "Notes (7) Add note" at bounding box center [765, 208] width 1459 height 40
click at [996, 198] on div "Notes (7) Add note" at bounding box center [765, 208] width 1459 height 40
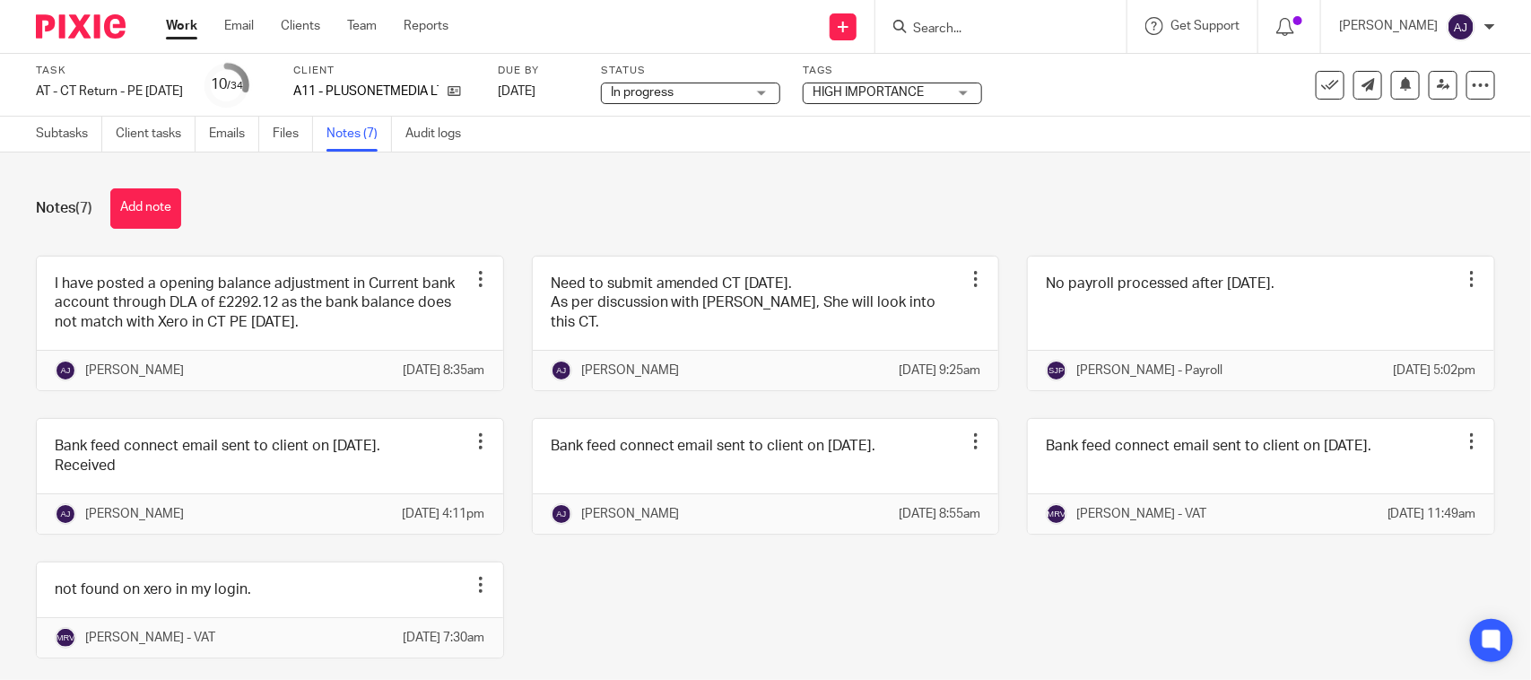
click at [717, 197] on div "Notes (7) Add note" at bounding box center [765, 208] width 1459 height 40
